Goal: Task Accomplishment & Management: Use online tool/utility

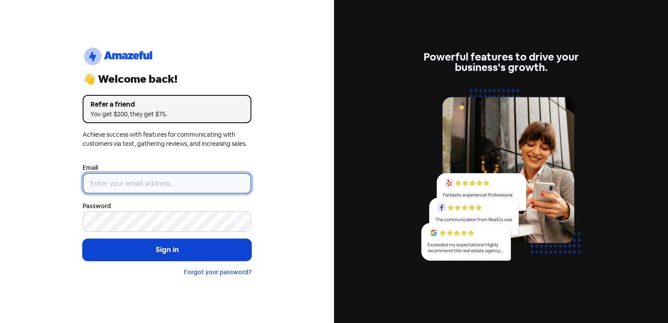
type input "[EMAIL_ADDRESS][DOMAIN_NAME]"
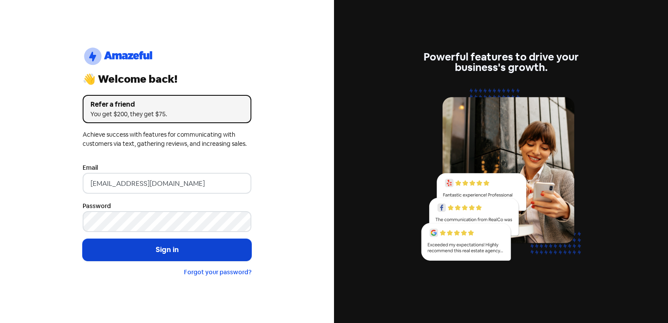
click at [173, 250] on button "Sign in" at bounding box center [167, 250] width 169 height 22
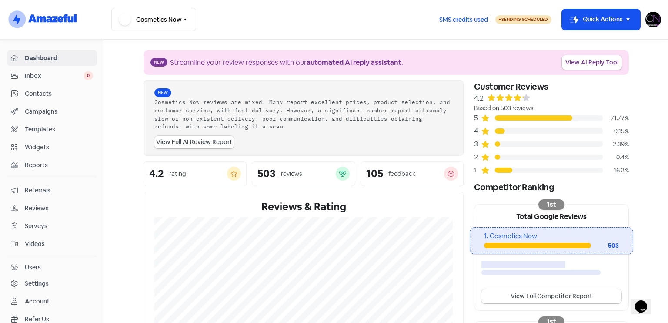
click at [35, 208] on span "Reviews" at bounding box center [59, 208] width 68 height 9
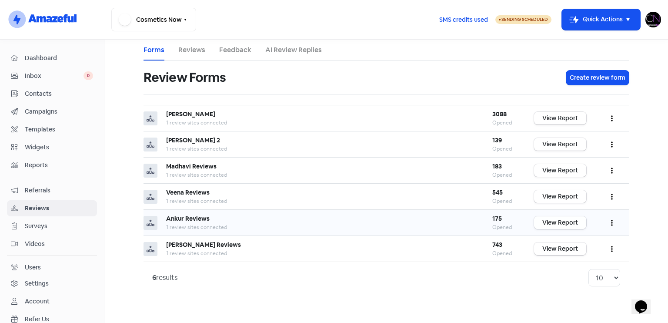
click at [551, 224] on link "View Report" at bounding box center [560, 222] width 52 height 13
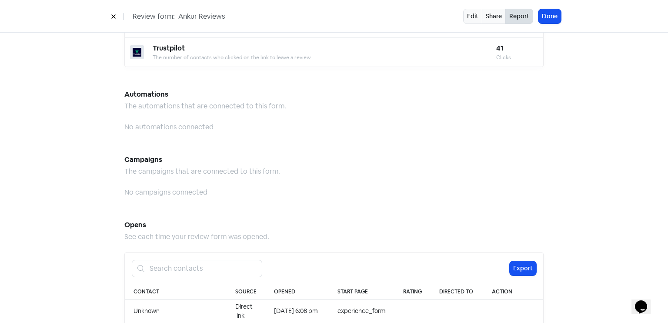
scroll to position [894, 0]
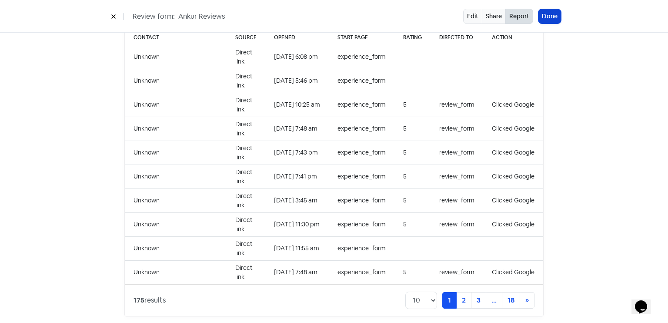
click at [560, 20] on button "Done" at bounding box center [550, 16] width 23 height 14
